Goal: Use online tool/utility: Utilize a website feature to perform a specific function

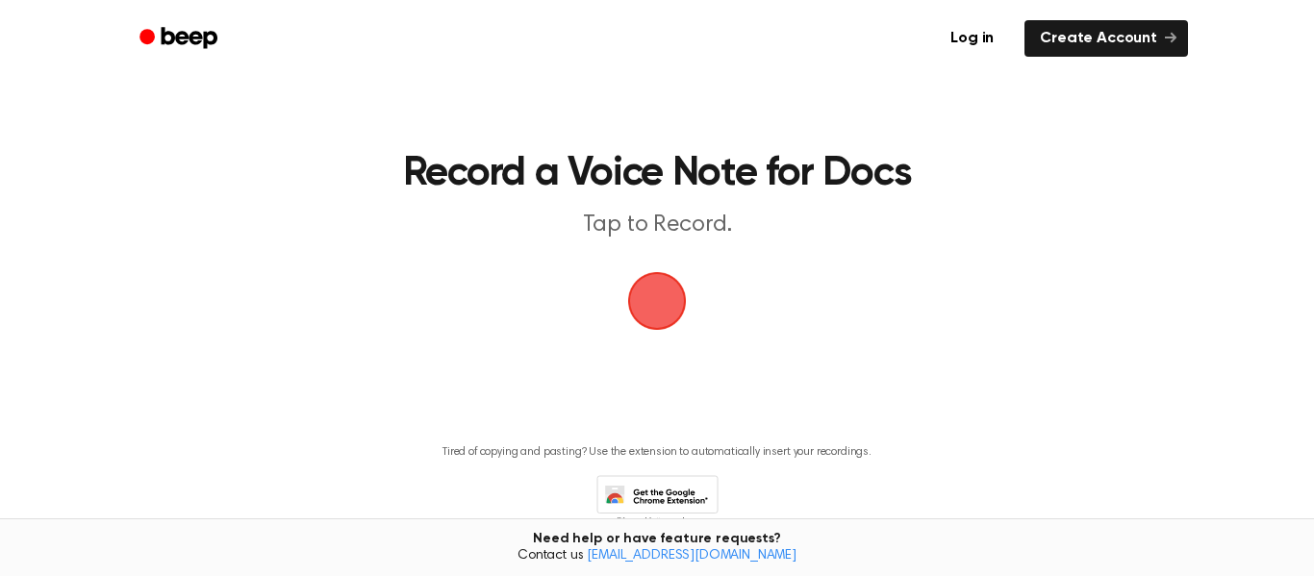
click at [652, 288] on span "button" at bounding box center [657, 301] width 108 height 108
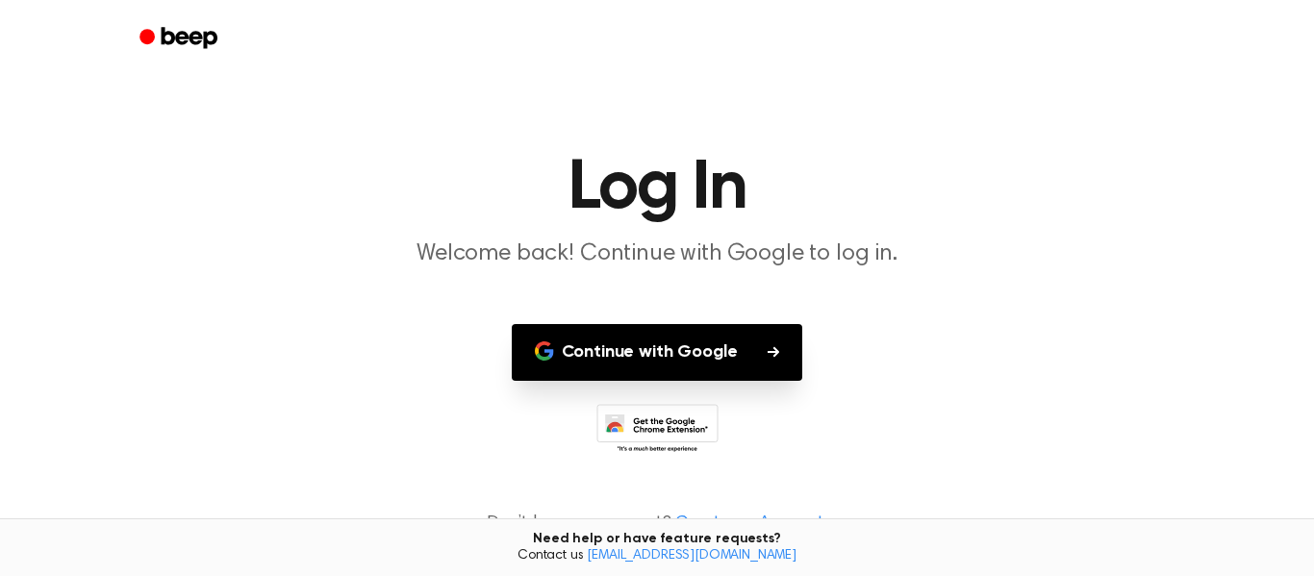
click at [561, 339] on button "Continue with Google" at bounding box center [657, 352] width 291 height 57
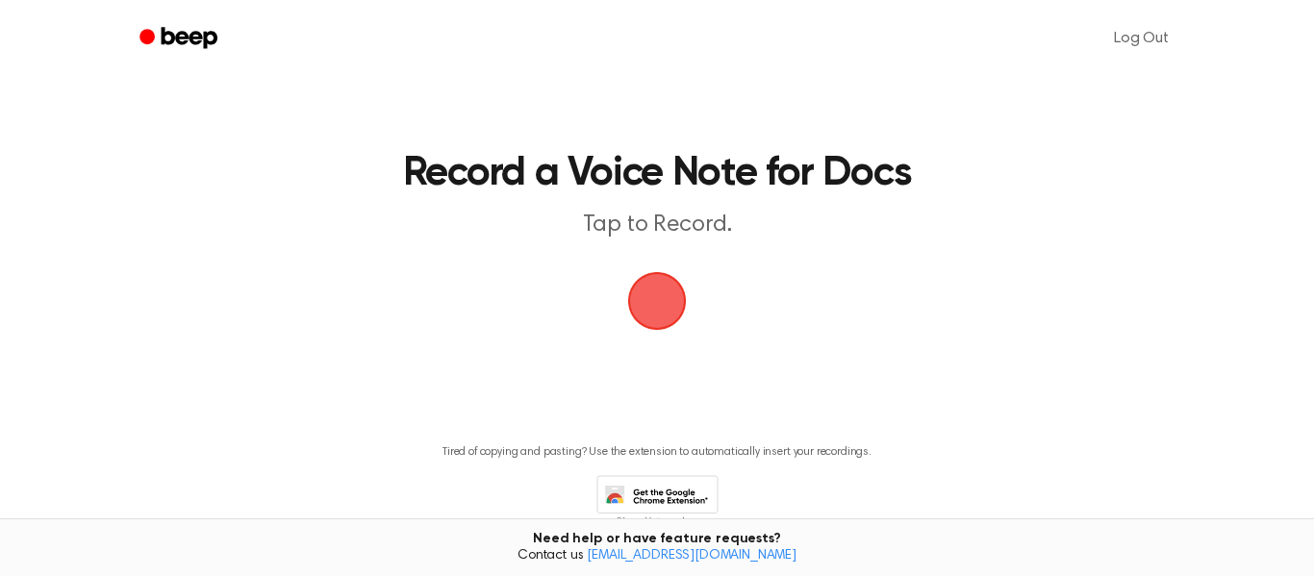
click at [647, 300] on span "button" at bounding box center [656, 300] width 101 height 101
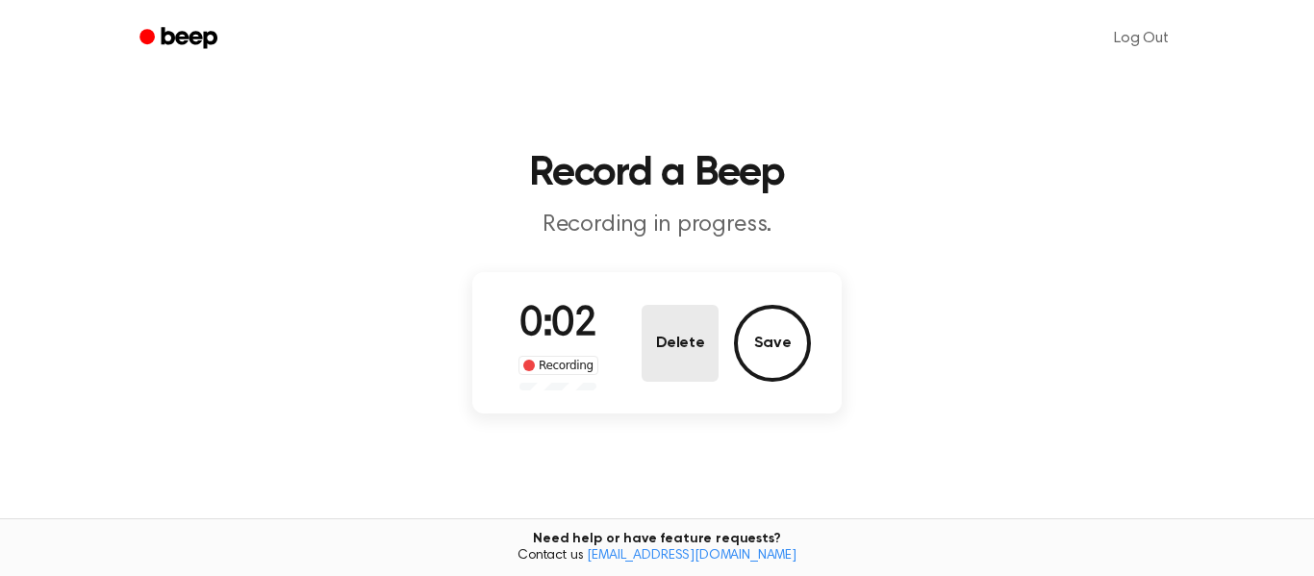
click at [690, 333] on button "Delete" at bounding box center [679, 343] width 77 height 77
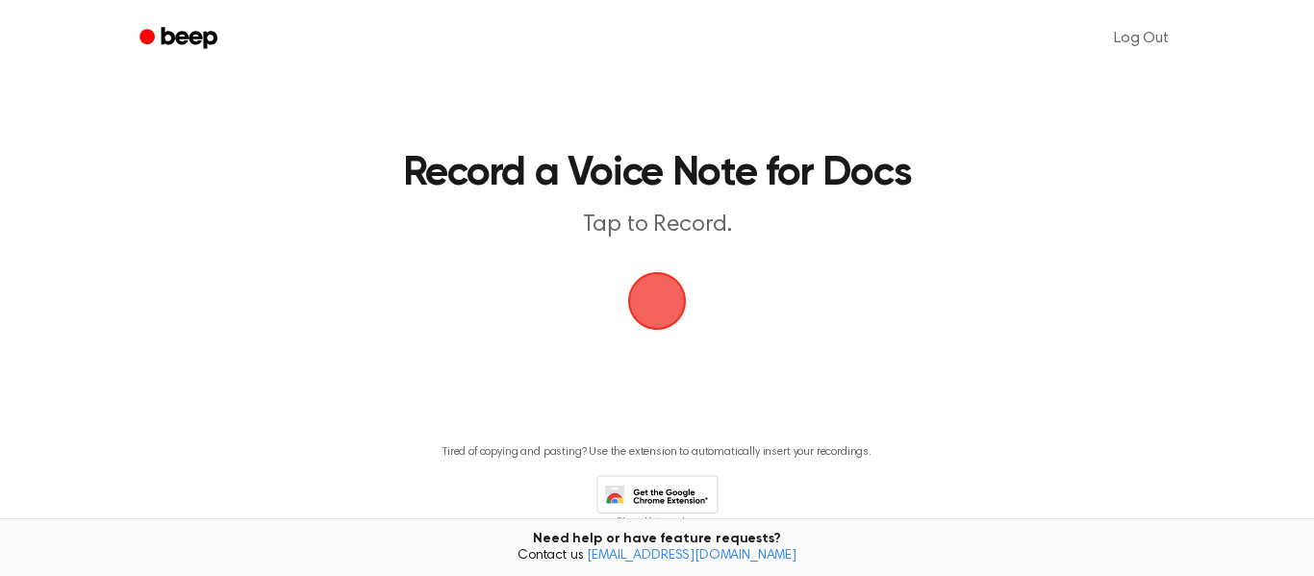
click at [652, 304] on span "button" at bounding box center [656, 300] width 99 height 99
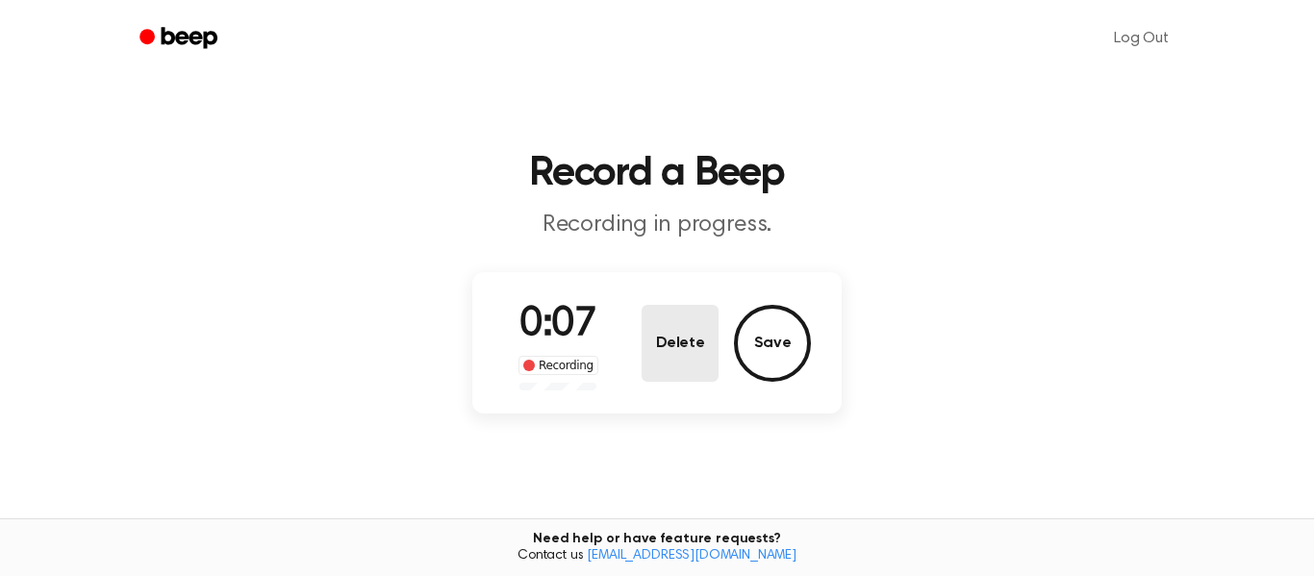
click at [660, 340] on button "Delete" at bounding box center [679, 343] width 77 height 77
